Goal: Task Accomplishment & Management: Use online tool/utility

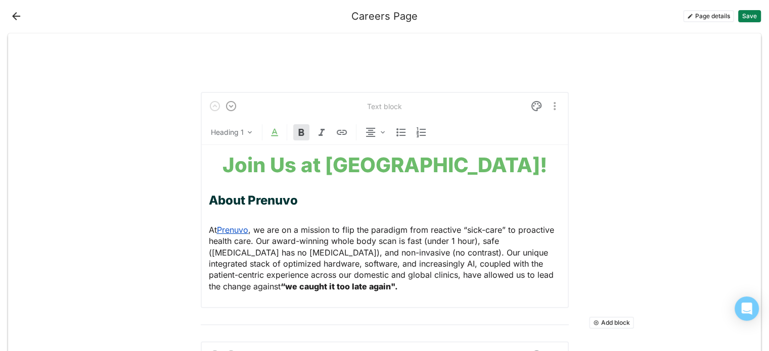
scroll to position [239, 0]
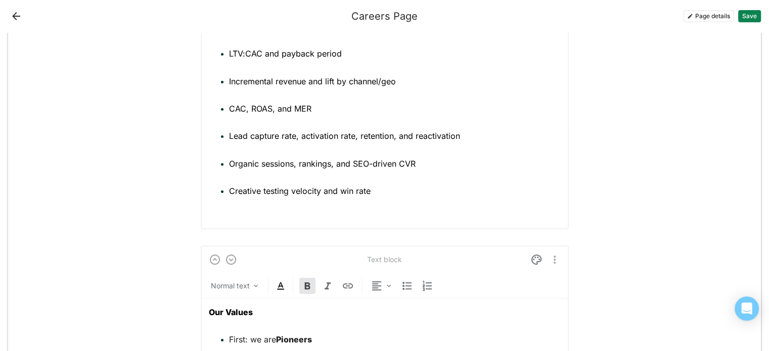
scroll to position [2478, 0]
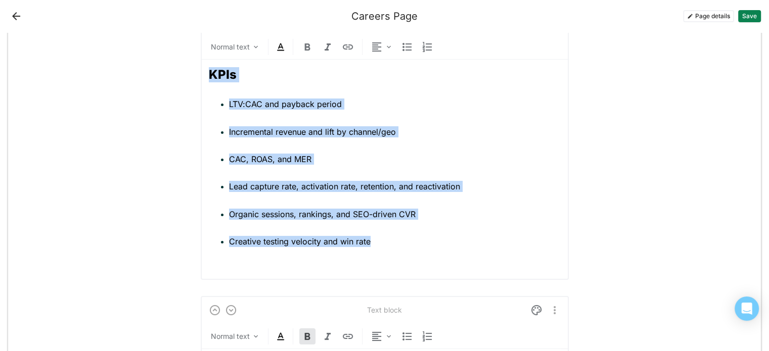
drag, startPoint x: 377, startPoint y: 238, endPoint x: 202, endPoint y: 75, distance: 239.2
click at [202, 75] on div "Text block Normal text KPIs LTV:CAC and payback period Incremental revenue and …" at bounding box center [385, 143] width 368 height 273
copy div "KPIs LTV:CAC and payback period Incremental revenue and lift by channel/geo CAC…"
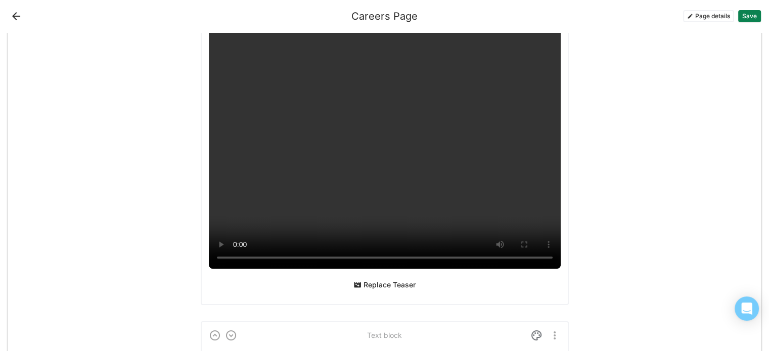
scroll to position [3337, 0]
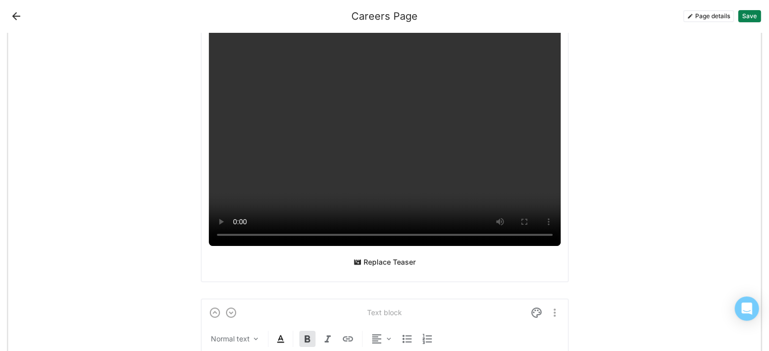
click at [363, 256] on button "Replace Teaser" at bounding box center [384, 262] width 70 height 16
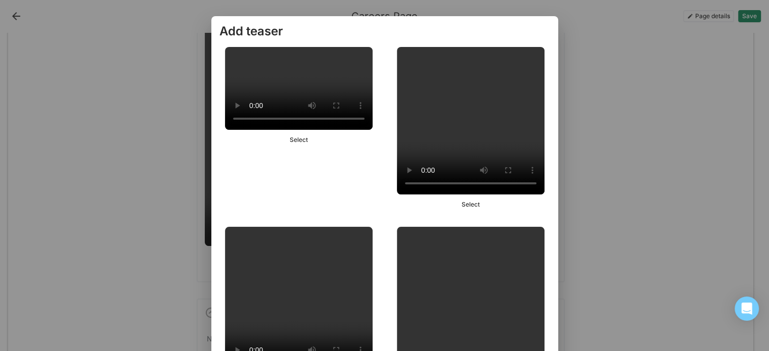
click at [612, 229] on div "Add teaser Select Select Select Select Select Select Select Select Select Selec…" at bounding box center [384, 175] width 769 height 351
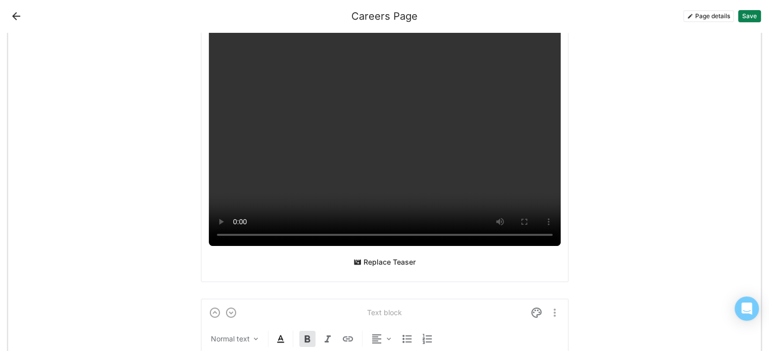
scroll to position [2595, 0]
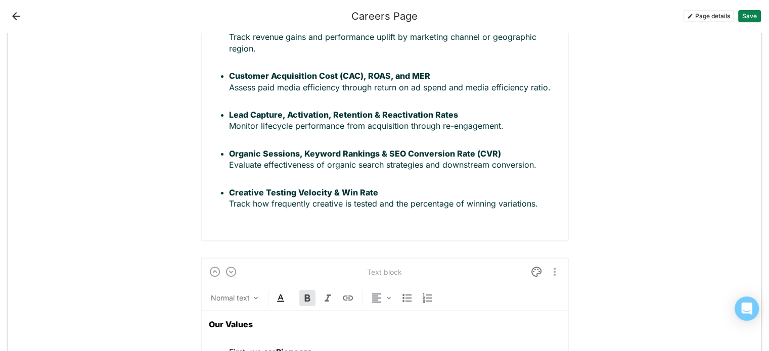
click at [624, 149] on div "Add block Text block Heading 1 Join Us at [GEOGRAPHIC_DATA]! About Prenuvo At […" at bounding box center [384, 104] width 752 height 5332
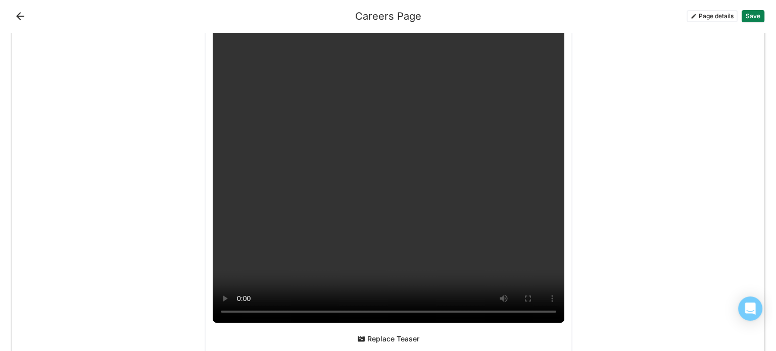
scroll to position [3353, 0]
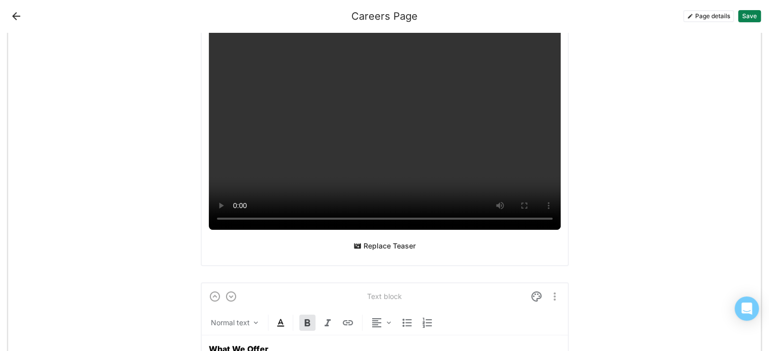
click at [375, 239] on button "Replace Teaser" at bounding box center [384, 246] width 70 height 16
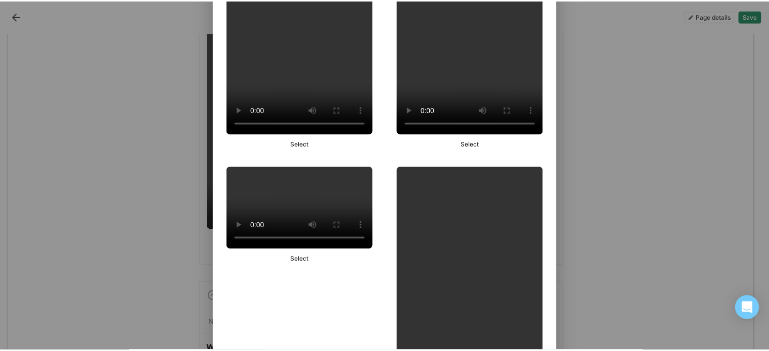
scroll to position [2577, 0]
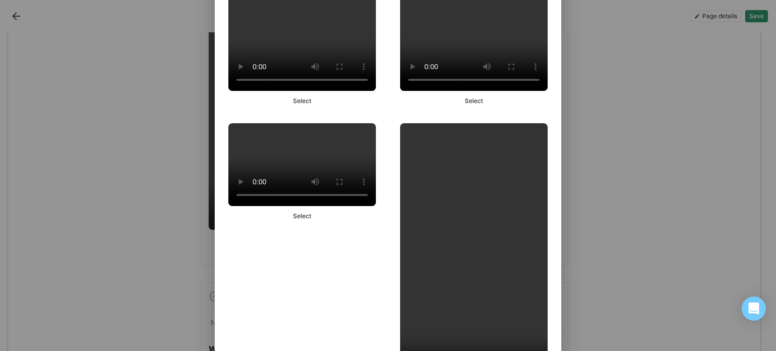
click at [299, 218] on button "Select" at bounding box center [302, 216] width 26 height 12
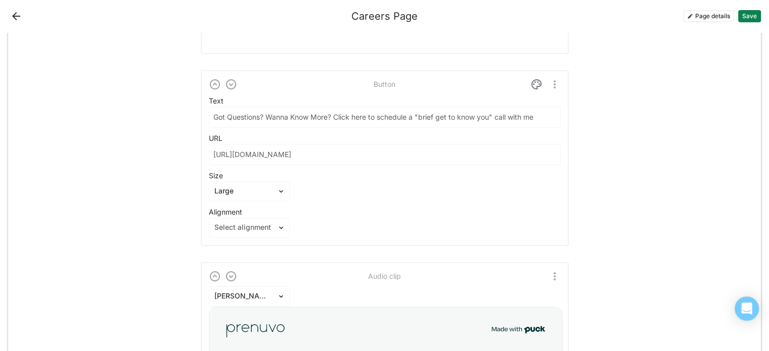
scroll to position [3808, 0]
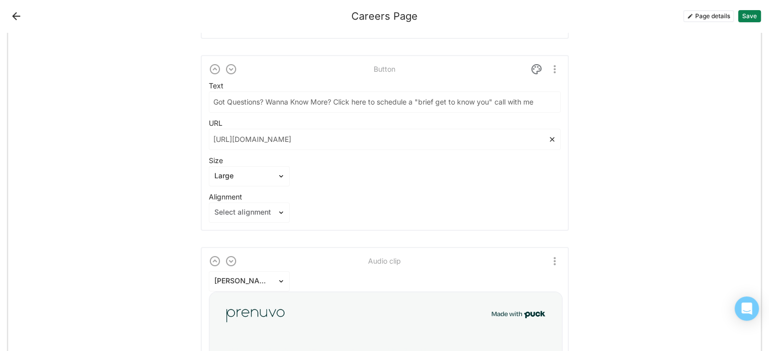
click at [401, 131] on input "[URL][DOMAIN_NAME]" at bounding box center [378, 139] width 339 height 20
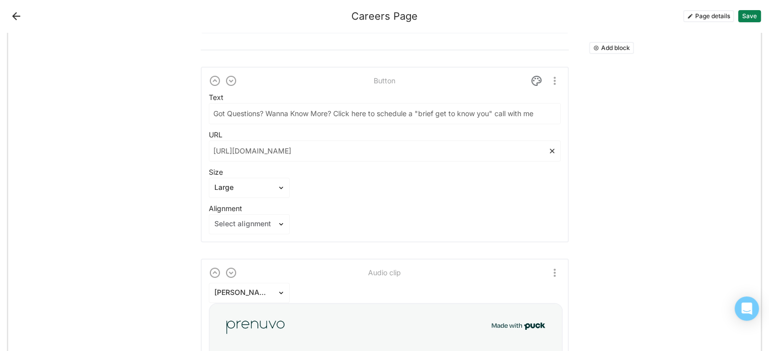
scroll to position [3792, 0]
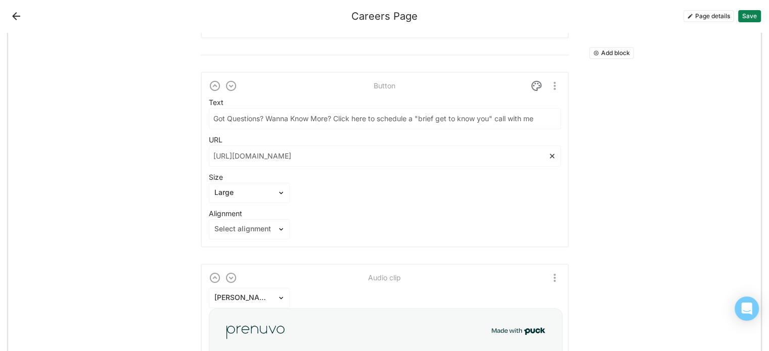
drag, startPoint x: 406, startPoint y: 147, endPoint x: 204, endPoint y: 167, distance: 203.1
click at [209, 167] on div "Text Got Questions? Wanna Know More? Click here to schedule a "brief get to kno…" at bounding box center [385, 169] width 352 height 140
paste input "2"
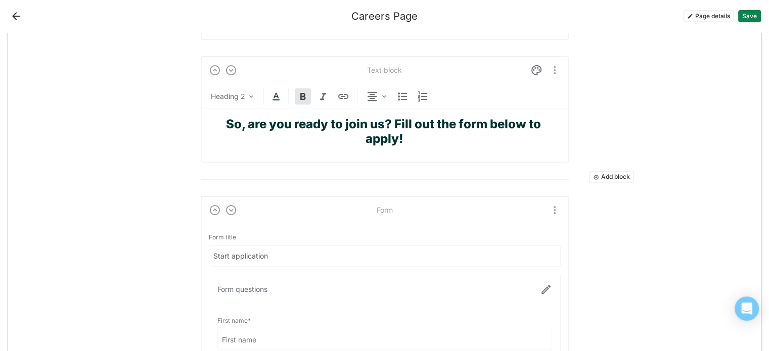
scroll to position [4229, 0]
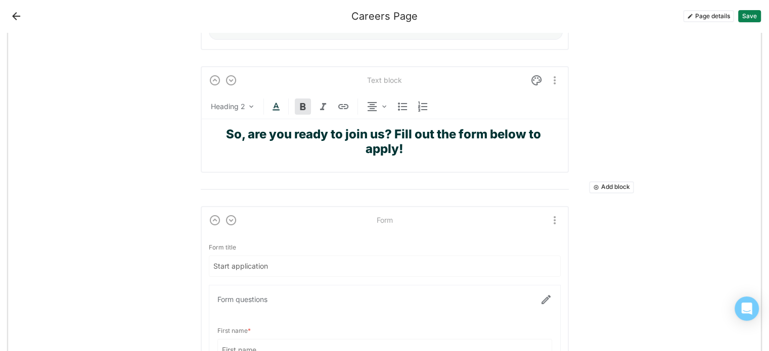
type input "[URL][DOMAIN_NAME]"
click at [293, 127] on strong "So, are you ready to join us? Fill out the form below to apply!" at bounding box center [384, 141] width 317 height 29
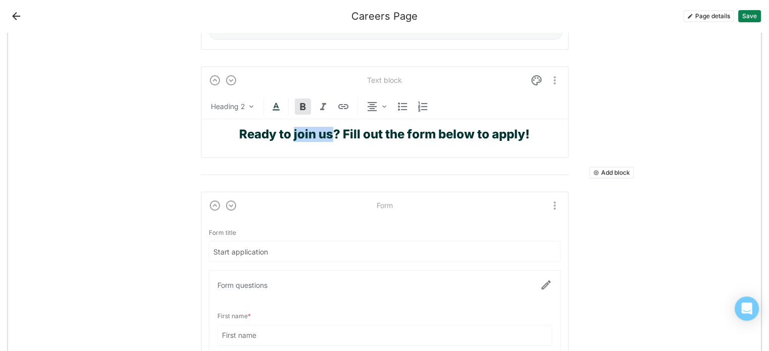
drag, startPoint x: 332, startPoint y: 125, endPoint x: 291, endPoint y: 122, distance: 40.5
click at [291, 127] on strong "Ready to join us? Fill out the form below to apply!" at bounding box center [384, 134] width 291 height 15
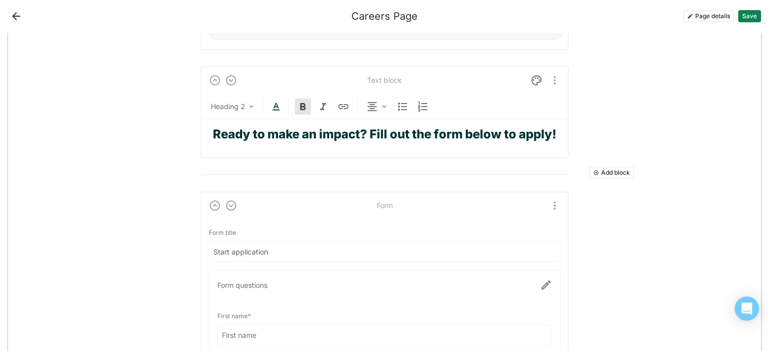
click at [367, 127] on strong "Ready to make an impact? Fill out the form below to apply!" at bounding box center [385, 134] width 344 height 15
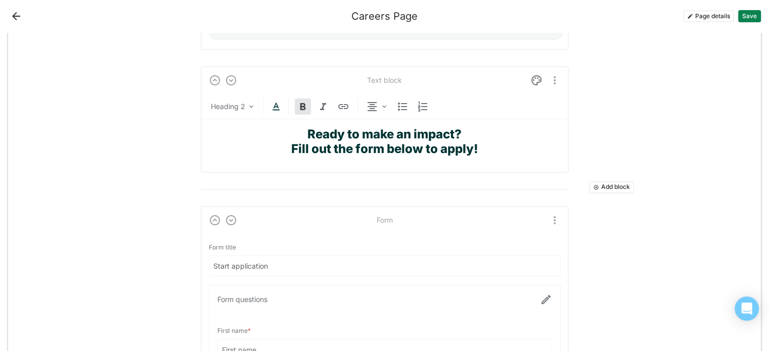
click at [745, 17] on button "Save" at bounding box center [749, 16] width 23 height 12
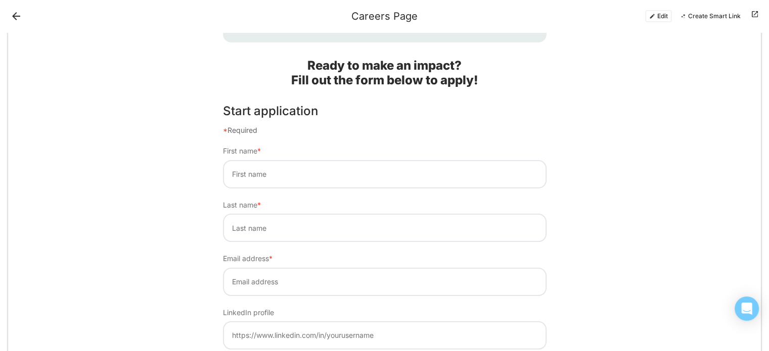
scroll to position [3645, 0]
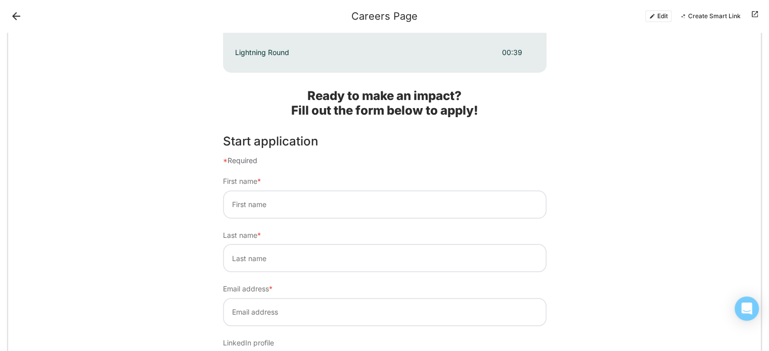
click at [661, 14] on button "Edit" at bounding box center [658, 16] width 27 height 12
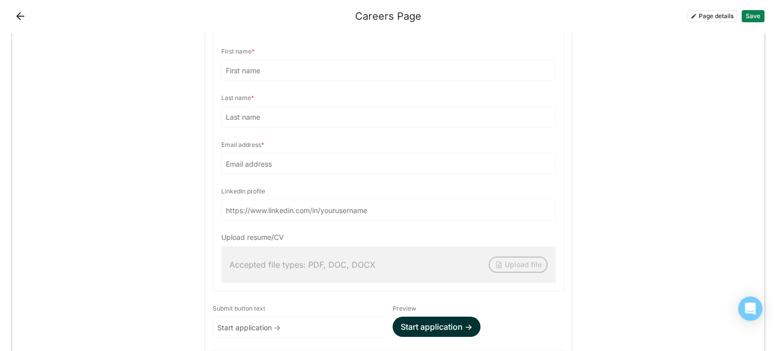
scroll to position [4504, 0]
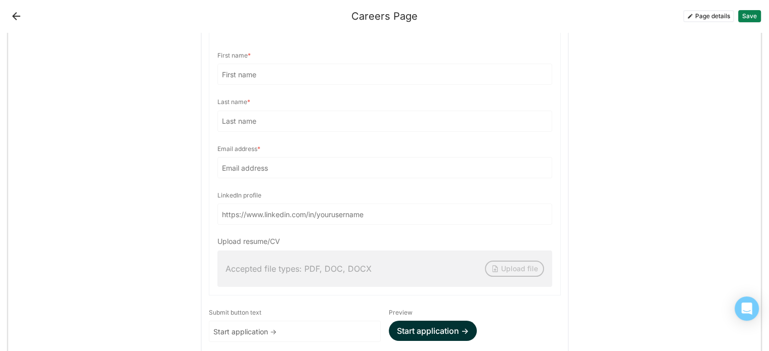
click at [477, 204] on div at bounding box center [384, 152] width 351 height 285
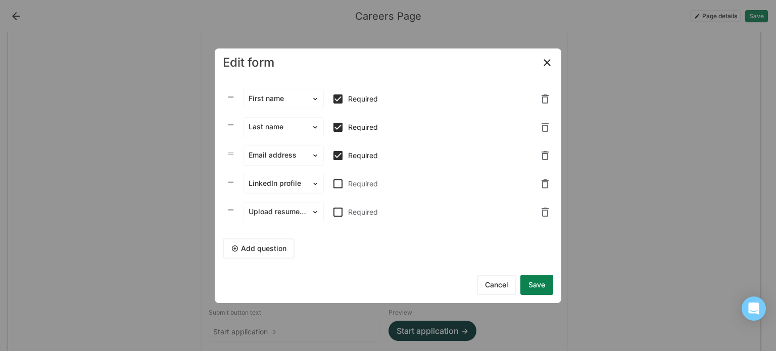
click at [339, 186] on img at bounding box center [338, 184] width 12 height 12
click at [332, 184] on input "Required" at bounding box center [332, 183] width 1 height 1
checkbox input "true"
click at [340, 212] on img at bounding box center [338, 212] width 12 height 12
click at [332, 212] on input "Required" at bounding box center [332, 212] width 1 height 1
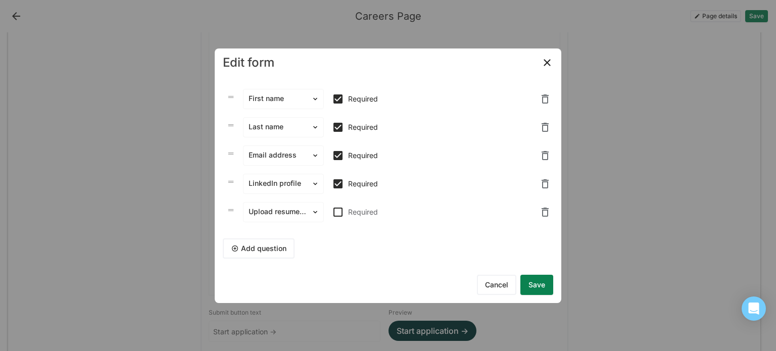
checkbox input "true"
click at [276, 247] on button "Add question" at bounding box center [259, 249] width 72 height 20
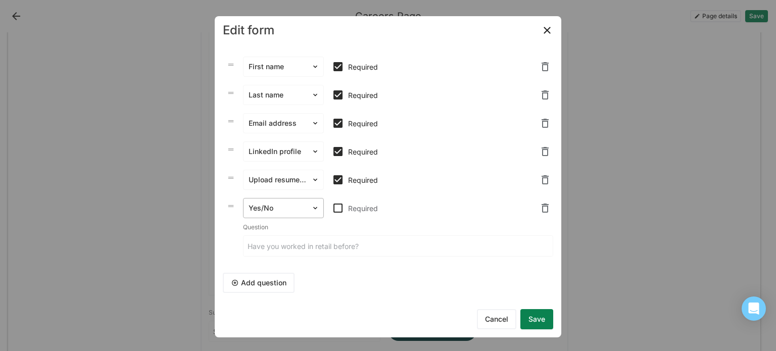
click at [277, 215] on div "Yes/No" at bounding box center [278, 208] width 68 height 15
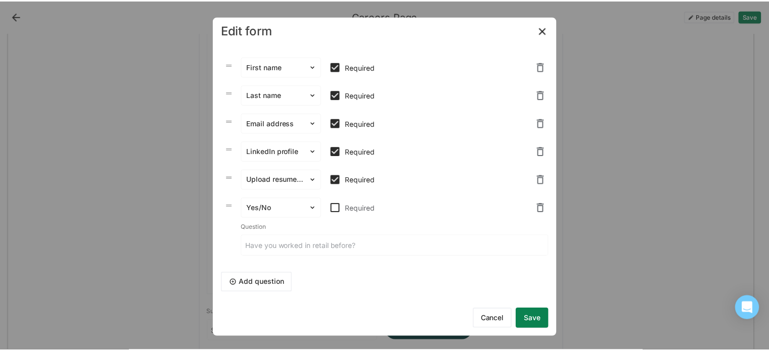
scroll to position [108, 0]
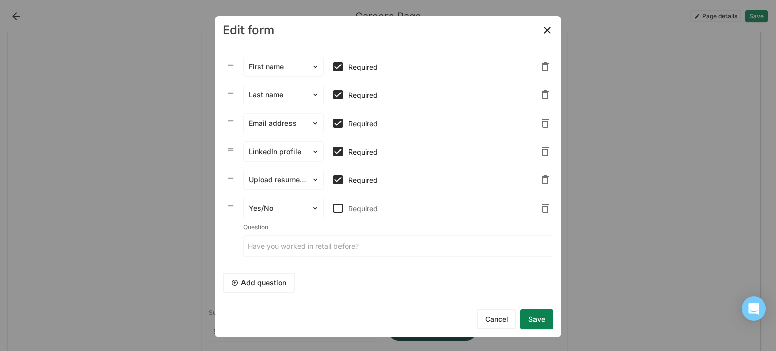
click at [501, 317] on button "Cancel" at bounding box center [496, 319] width 39 height 20
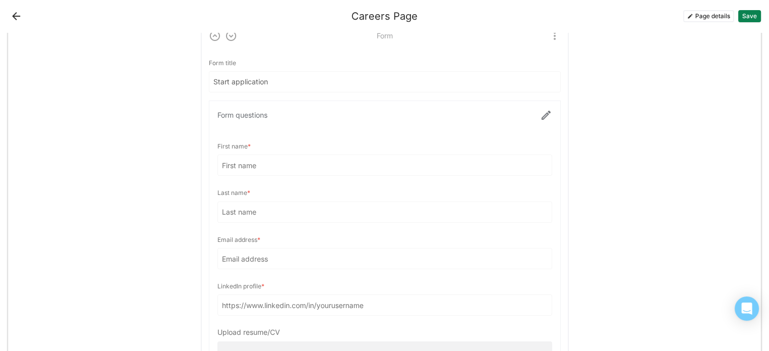
scroll to position [4353, 0]
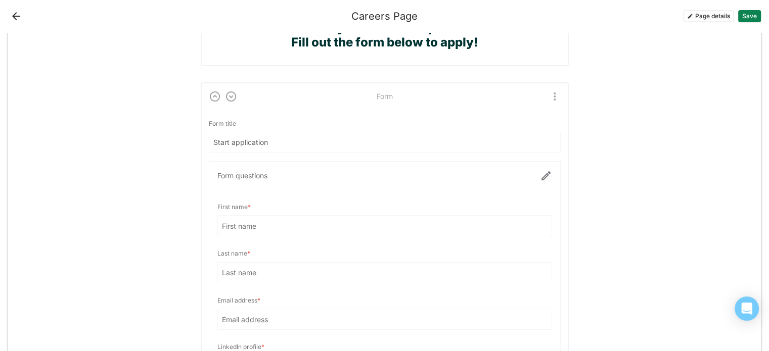
click at [540, 166] on div at bounding box center [384, 304] width 351 height 285
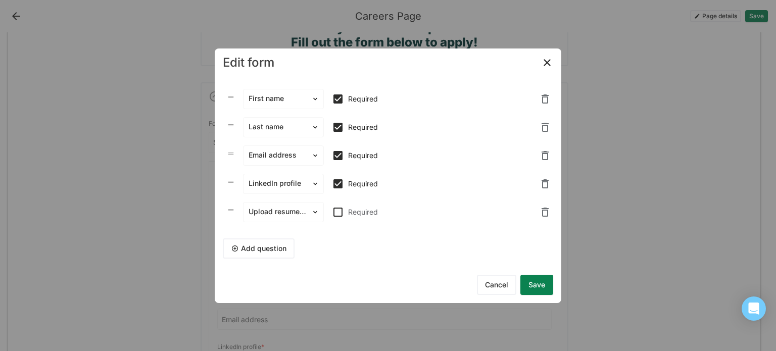
click at [336, 214] on img at bounding box center [338, 212] width 12 height 12
click at [332, 212] on input "Required" at bounding box center [332, 212] width 1 height 1
checkbox input "true"
click at [531, 285] on button "Save" at bounding box center [537, 285] width 33 height 20
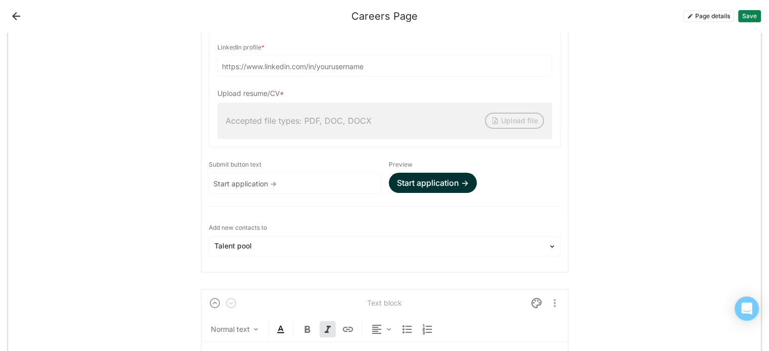
scroll to position [4706, 0]
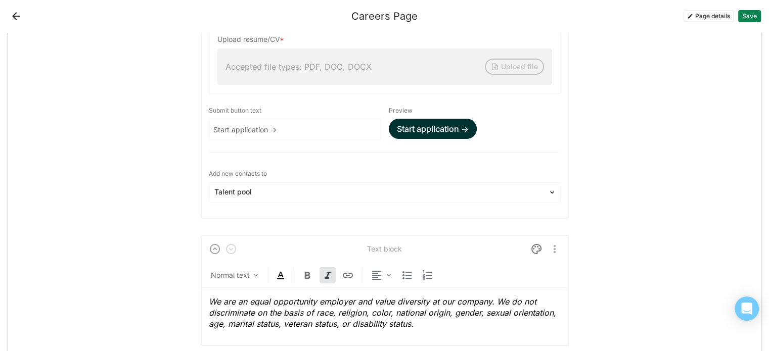
click at [743, 18] on button "Save" at bounding box center [749, 16] width 23 height 12
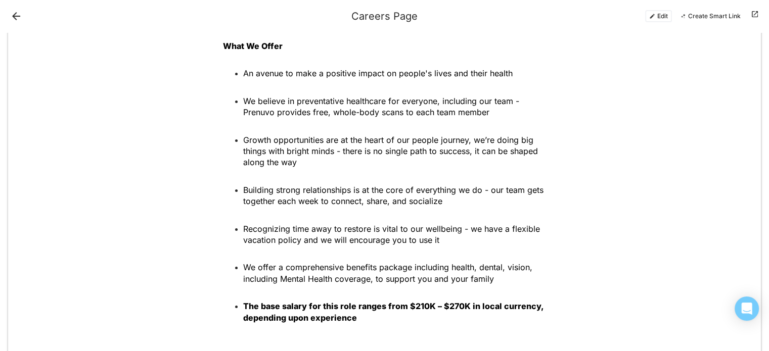
scroll to position [3190, 0]
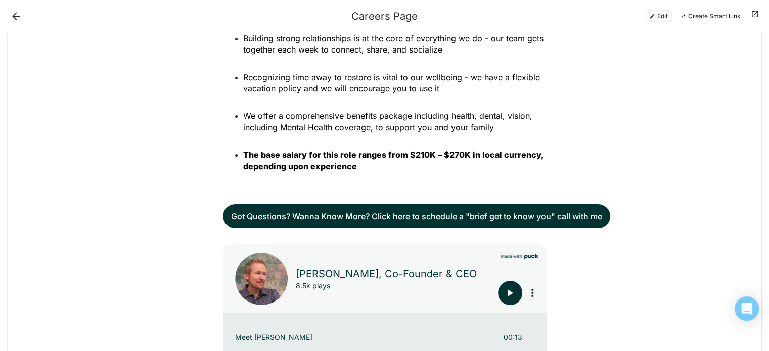
click at [406, 204] on link "Got Questions? Wanna Know More? Click here to schedule a "brief get to know you…" at bounding box center [416, 216] width 387 height 24
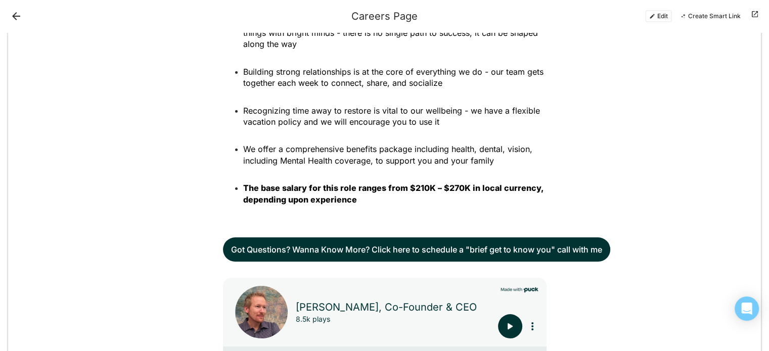
scroll to position [3139, 0]
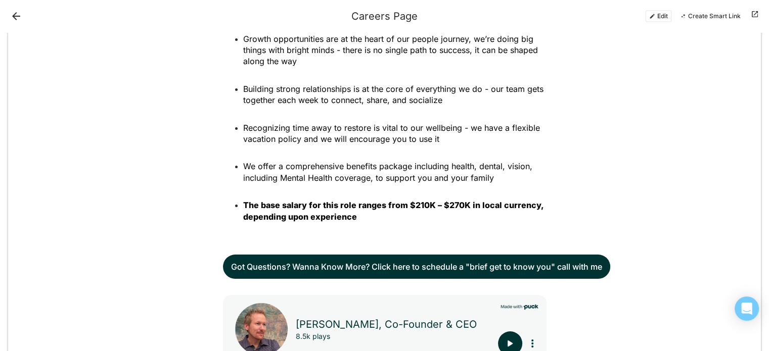
click at [657, 13] on button "Edit" at bounding box center [658, 16] width 27 height 12
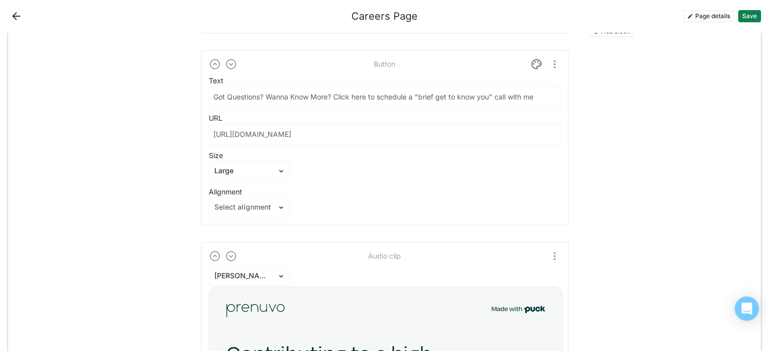
scroll to position [3796, 0]
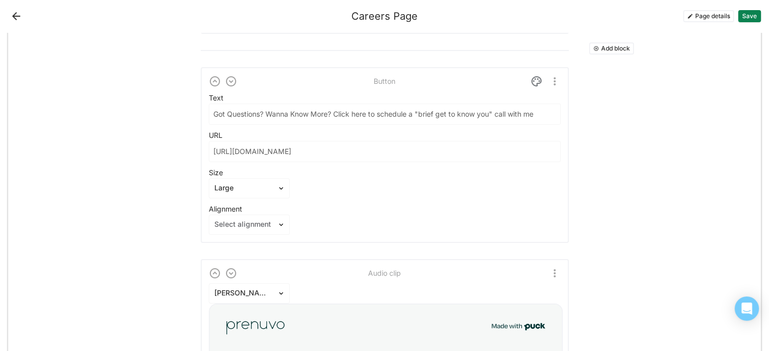
click at [552, 76] on img "More options" at bounding box center [554, 81] width 12 height 12
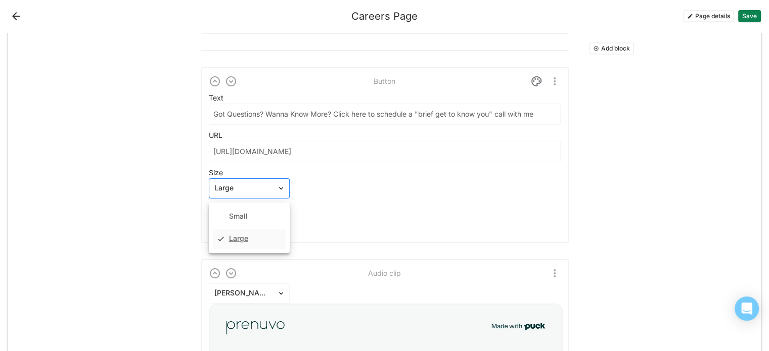
click at [272, 182] on div "Large" at bounding box center [243, 188] width 68 height 15
click at [258, 207] on div "Small" at bounding box center [249, 217] width 73 height 20
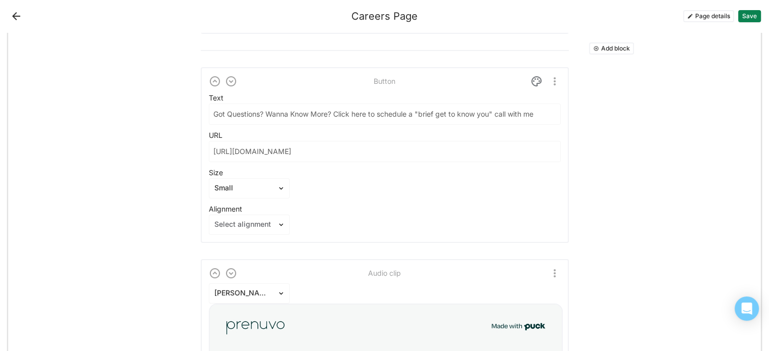
click at [745, 18] on button "Save" at bounding box center [749, 16] width 23 height 12
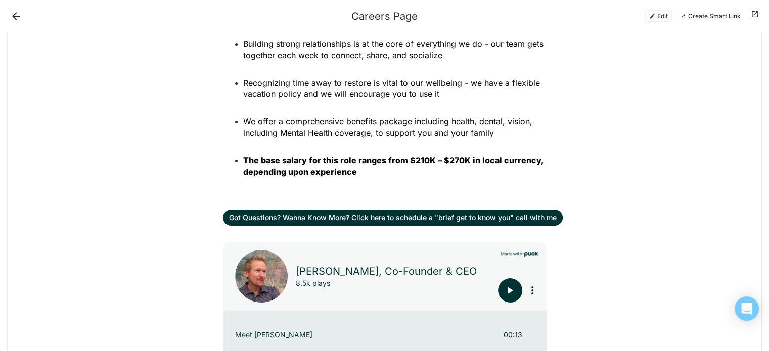
scroll to position [3190, 0]
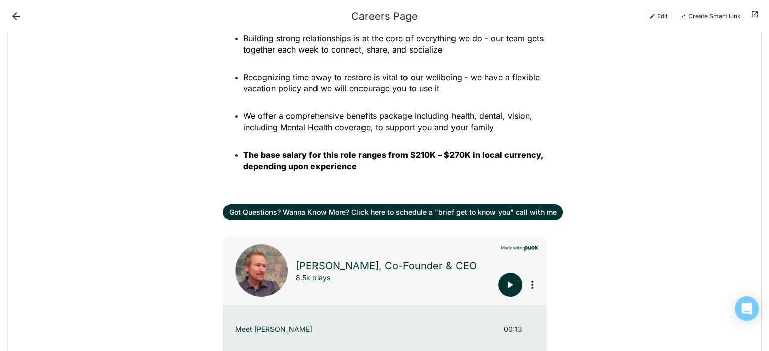
click at [671, 16] on button "Edit" at bounding box center [658, 16] width 27 height 12
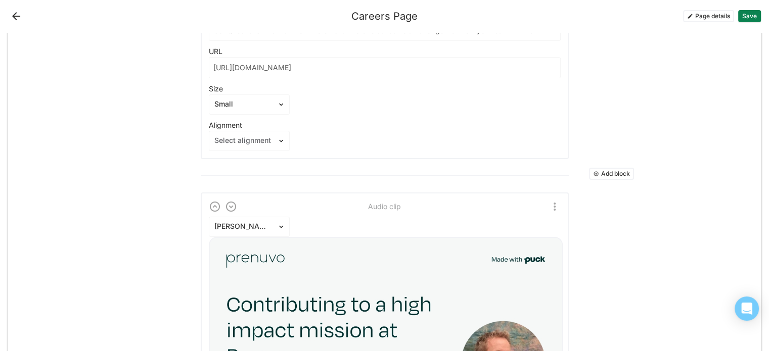
scroll to position [3847, 0]
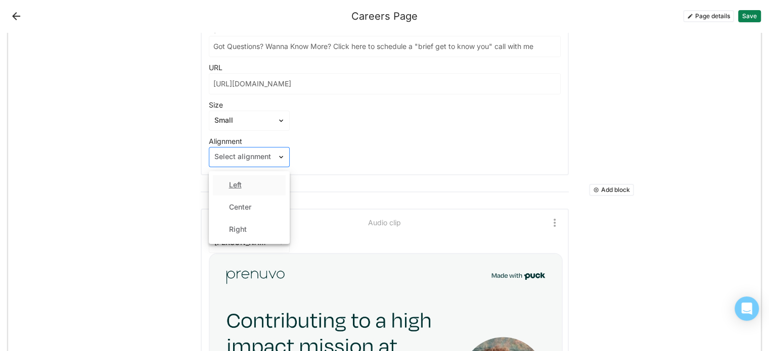
click at [251, 152] on div at bounding box center [243, 157] width 58 height 11
click at [243, 203] on div "Center" at bounding box center [240, 207] width 22 height 9
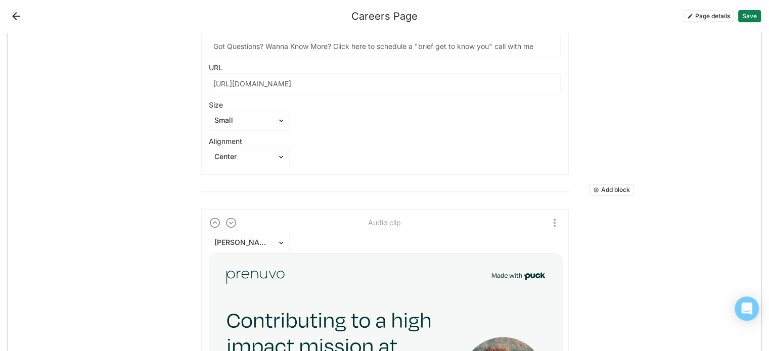
click at [748, 12] on button "Save" at bounding box center [749, 16] width 23 height 12
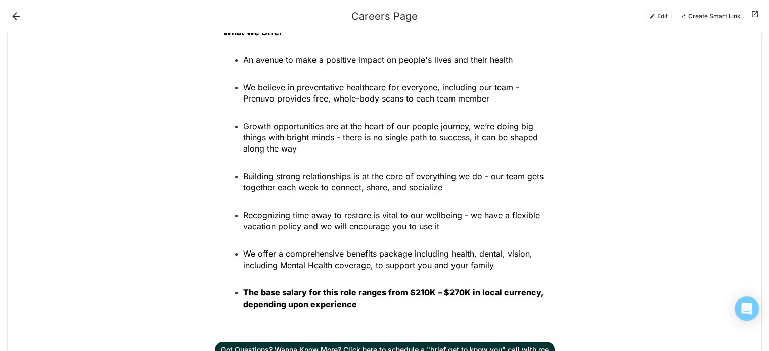
scroll to position [3182, 0]
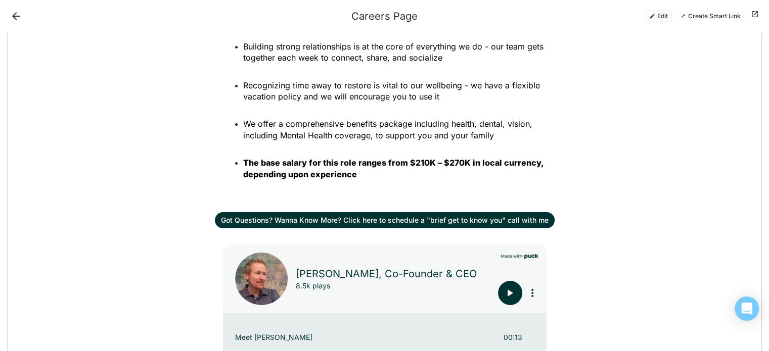
click at [663, 14] on button "Edit" at bounding box center [658, 16] width 27 height 12
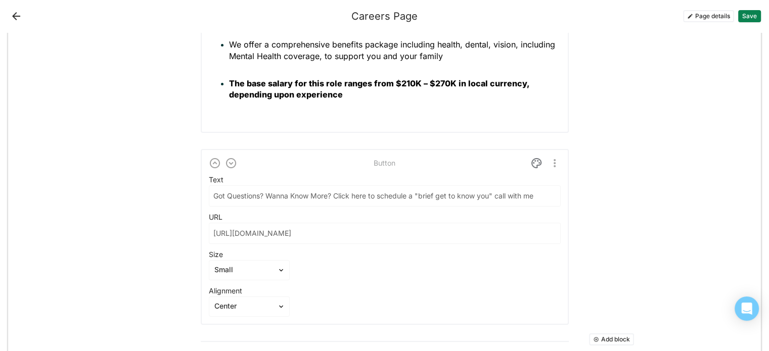
scroll to position [3788, 0]
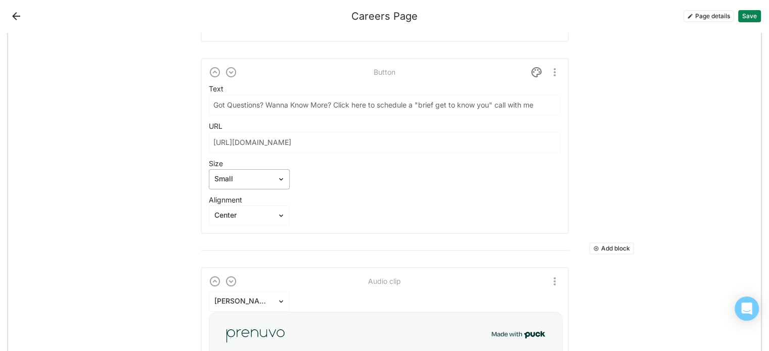
click at [271, 172] on div "Small" at bounding box center [243, 179] width 68 height 15
click at [230, 225] on div "Large" at bounding box center [238, 229] width 19 height 9
click at [537, 66] on img at bounding box center [536, 72] width 12 height 12
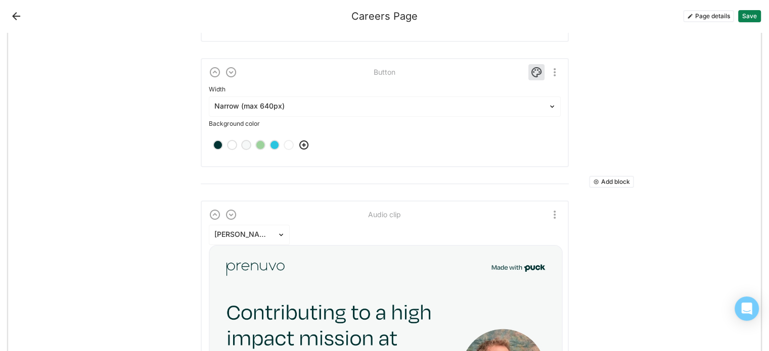
click at [257, 141] on div at bounding box center [260, 144] width 7 height 7
click at [535, 70] on img at bounding box center [536, 72] width 12 height 12
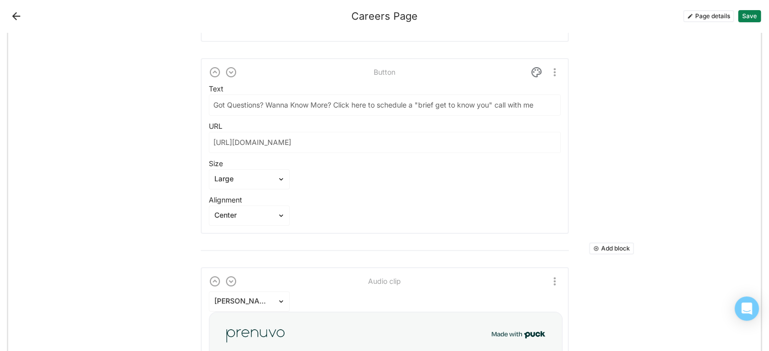
click at [746, 16] on button "Save" at bounding box center [749, 16] width 23 height 12
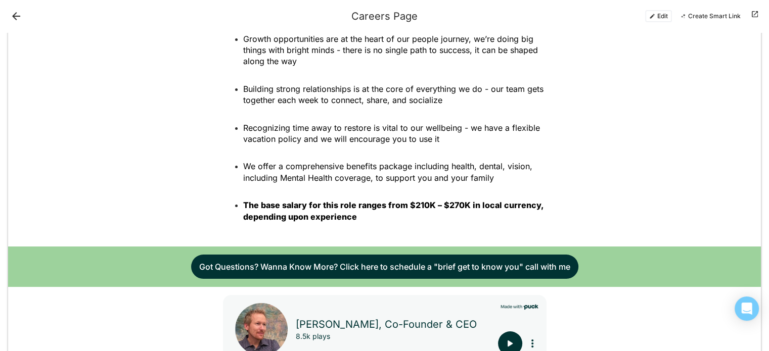
scroll to position [3139, 0]
click at [664, 15] on button "Edit" at bounding box center [658, 16] width 27 height 12
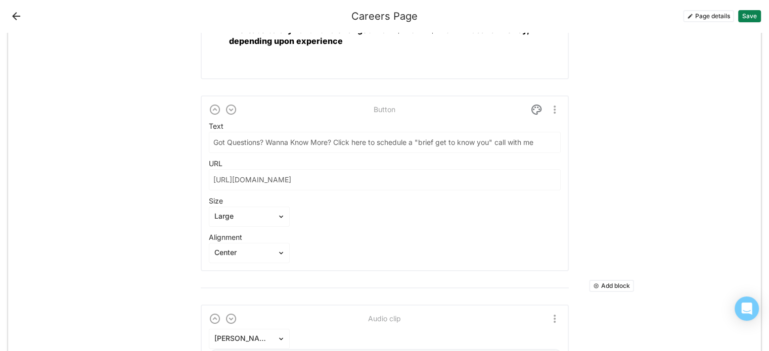
scroll to position [3746, 0]
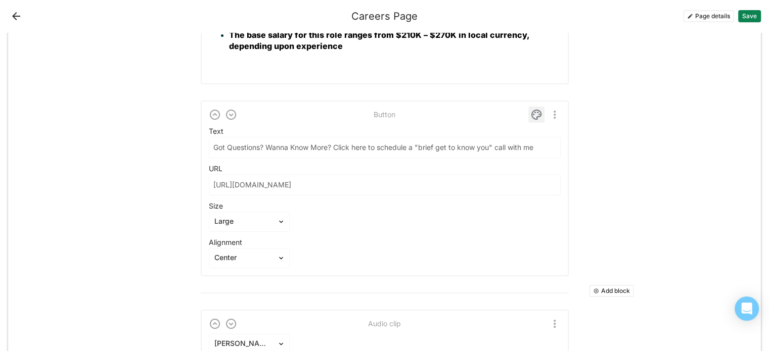
click at [532, 109] on img at bounding box center [536, 115] width 12 height 12
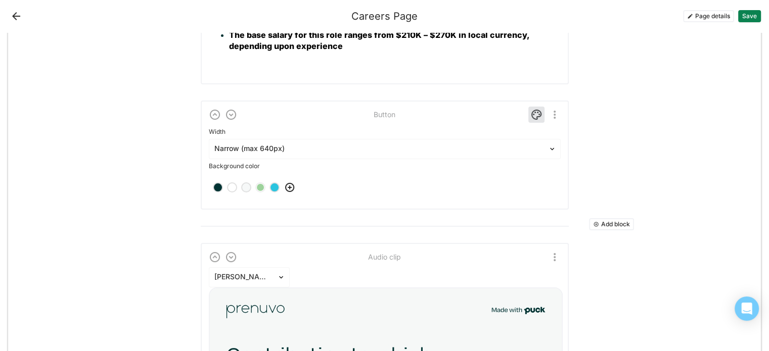
click at [227, 183] on div at bounding box center [232, 187] width 10 height 10
click at [534, 109] on img at bounding box center [536, 115] width 12 height 12
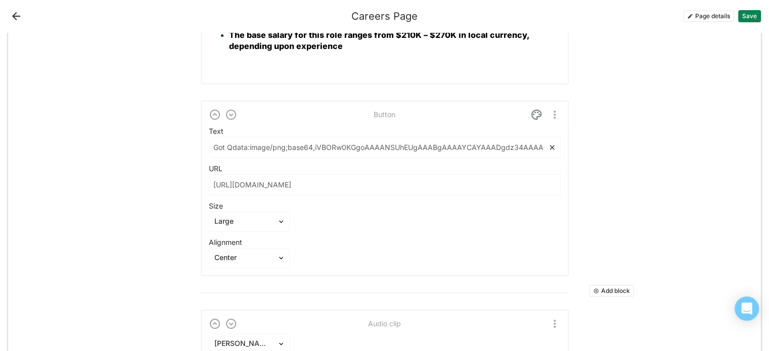
drag, startPoint x: 206, startPoint y: 143, endPoint x: 572, endPoint y: 162, distance: 366.9
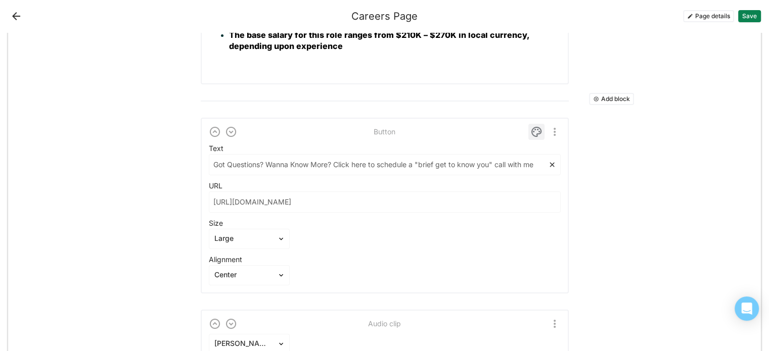
type input "Got Questions? Wanna Know More? Click here to schedule a "brief get to know you…"
click at [534, 128] on img at bounding box center [536, 132] width 12 height 12
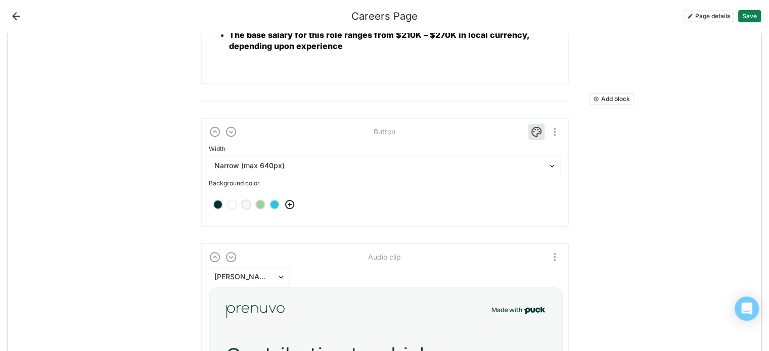
click at [257, 201] on div at bounding box center [260, 204] width 7 height 7
click at [749, 12] on button "Save" at bounding box center [749, 16] width 23 height 12
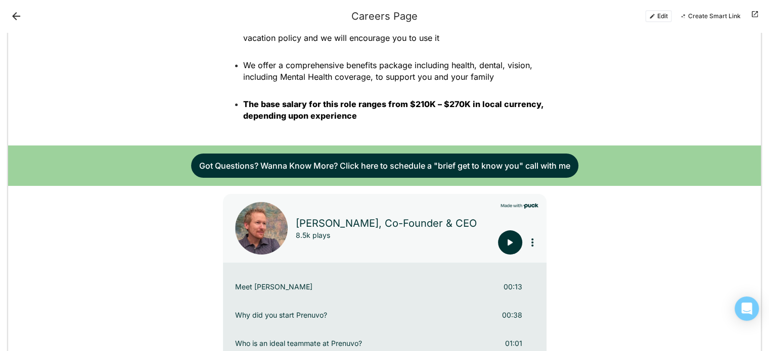
scroll to position [3139, 0]
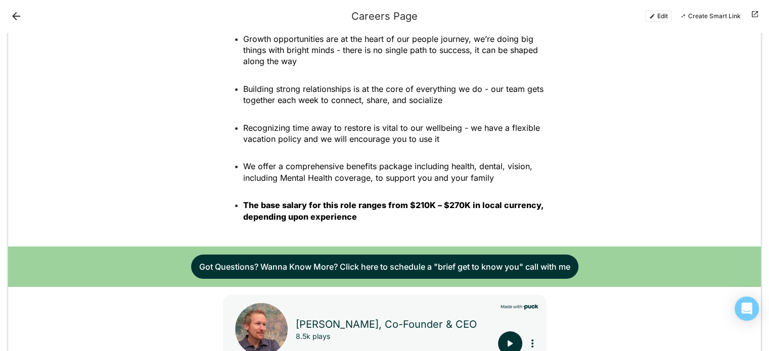
click at [660, 14] on button "Edit" at bounding box center [658, 16] width 27 height 12
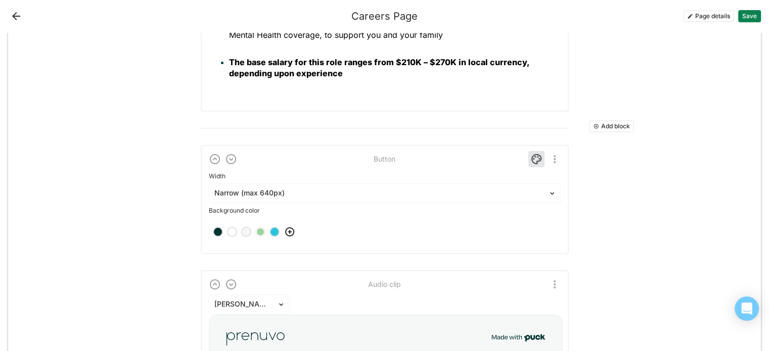
scroll to position [3695, 0]
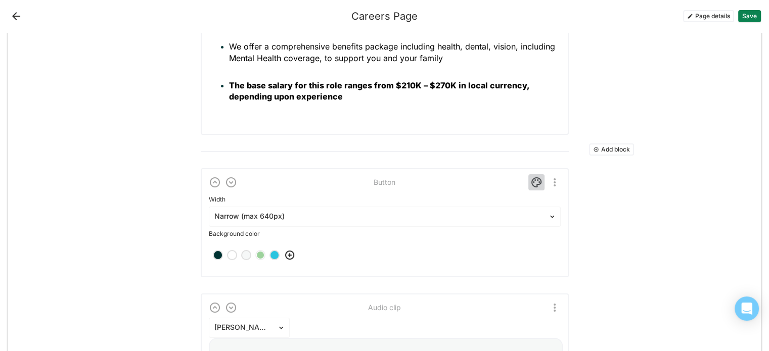
click at [531, 176] on img at bounding box center [536, 182] width 12 height 12
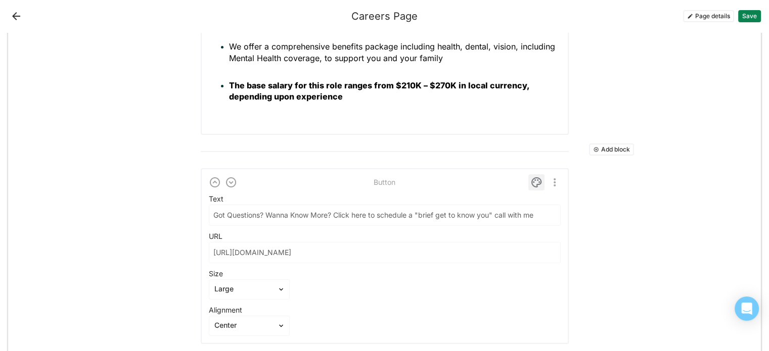
click at [531, 176] on img at bounding box center [536, 182] width 12 height 12
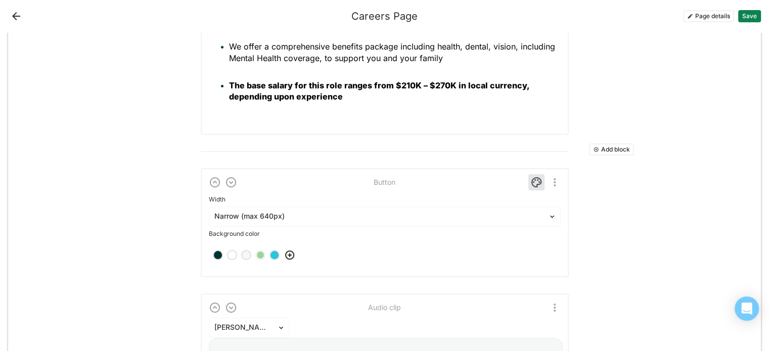
click at [230, 252] on div at bounding box center [231, 255] width 7 height 7
click at [751, 15] on button "Save" at bounding box center [749, 16] width 23 height 12
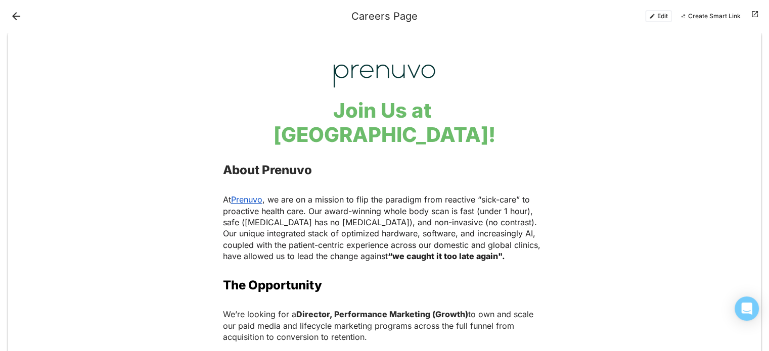
scroll to position [0, 0]
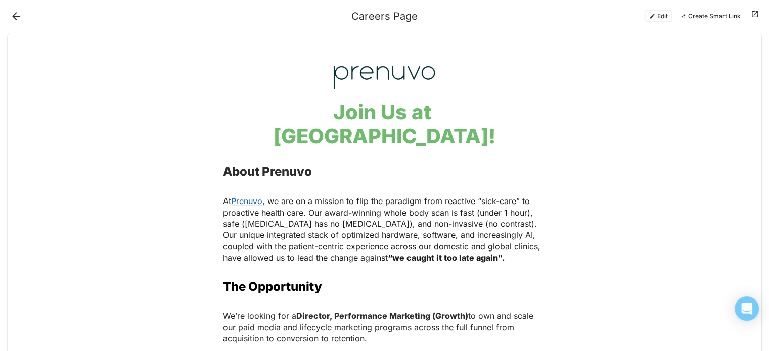
click at [732, 14] on button "Create Smart Link" at bounding box center [710, 16] width 69 height 12
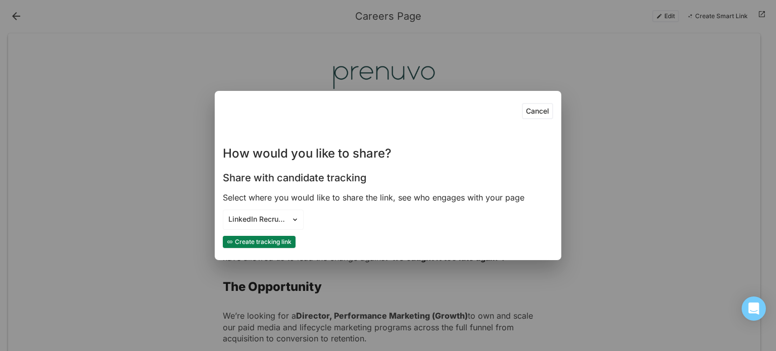
click at [262, 242] on button "Create tracking link" at bounding box center [259, 242] width 73 height 12
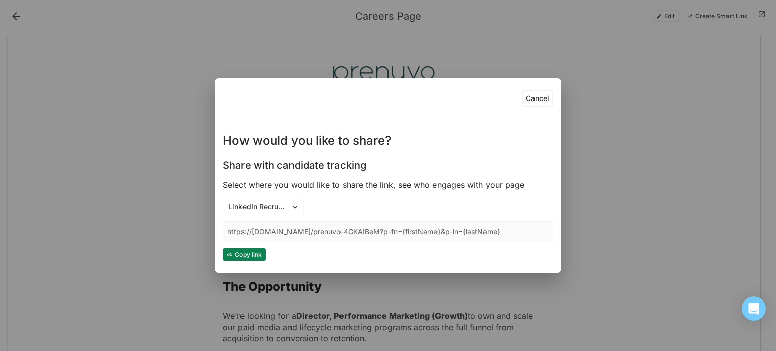
click at [247, 256] on button "Copy link" at bounding box center [244, 255] width 43 height 12
click at [578, 52] on div "Cancel How would you like to share? Share with candidate tracking Select where …" at bounding box center [388, 175] width 776 height 351
